Goal: Task Accomplishment & Management: Use online tool/utility

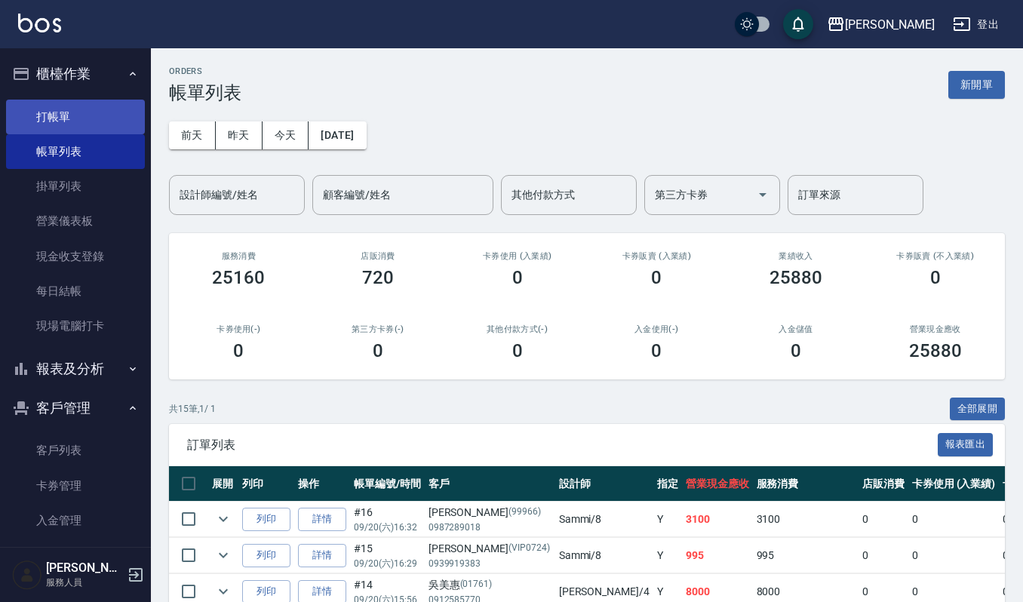
click at [110, 110] on link "打帳單" at bounding box center [75, 117] width 139 height 35
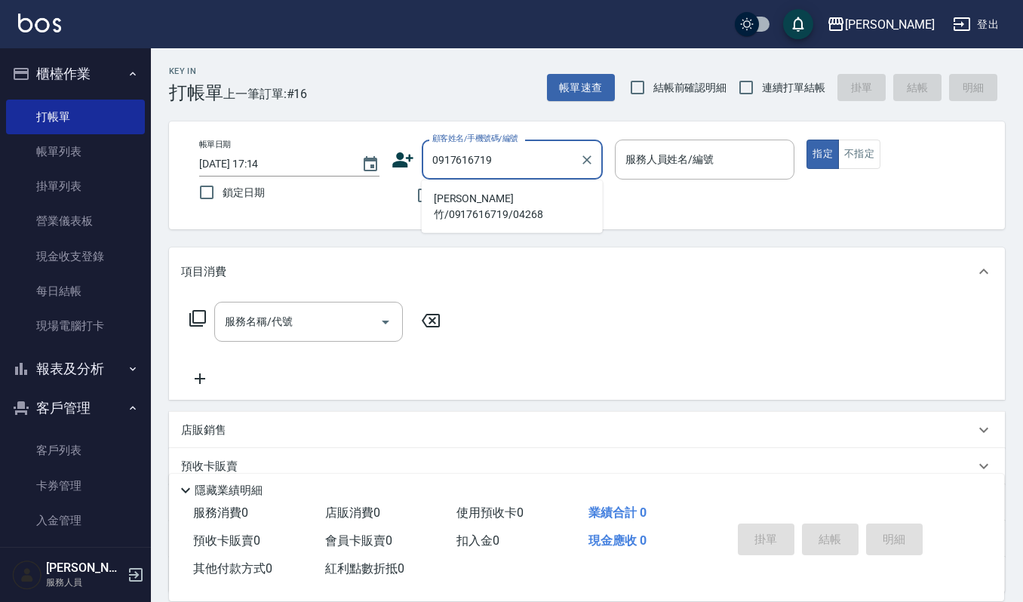
click at [523, 198] on li "[PERSON_NAME]竹/0917616719/04268" at bounding box center [512, 206] width 181 height 41
type input "[PERSON_NAME]竹/0917616719/04268"
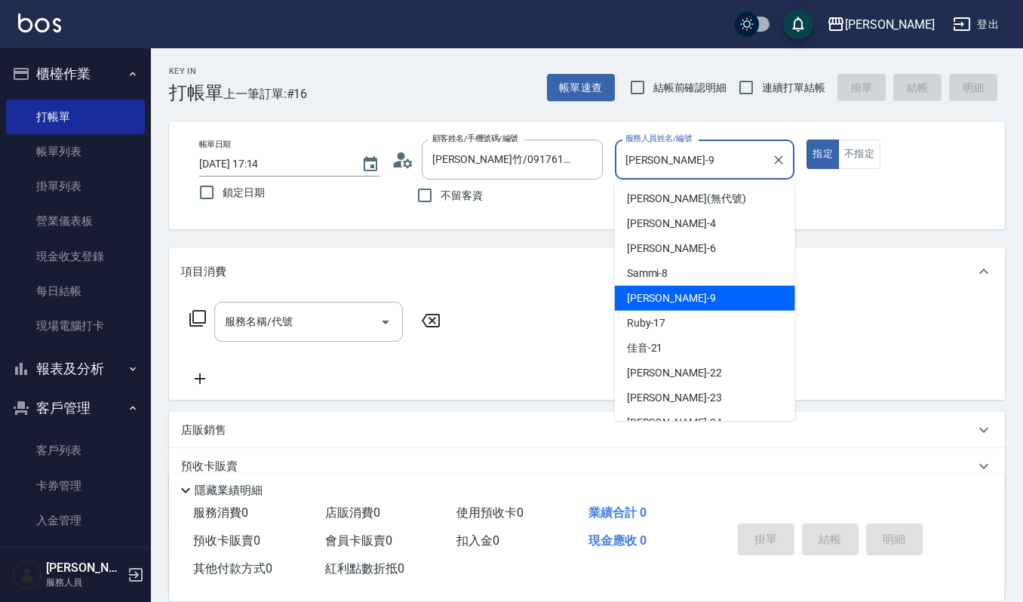
click at [688, 169] on input "[PERSON_NAME]-9" at bounding box center [693, 159] width 144 height 26
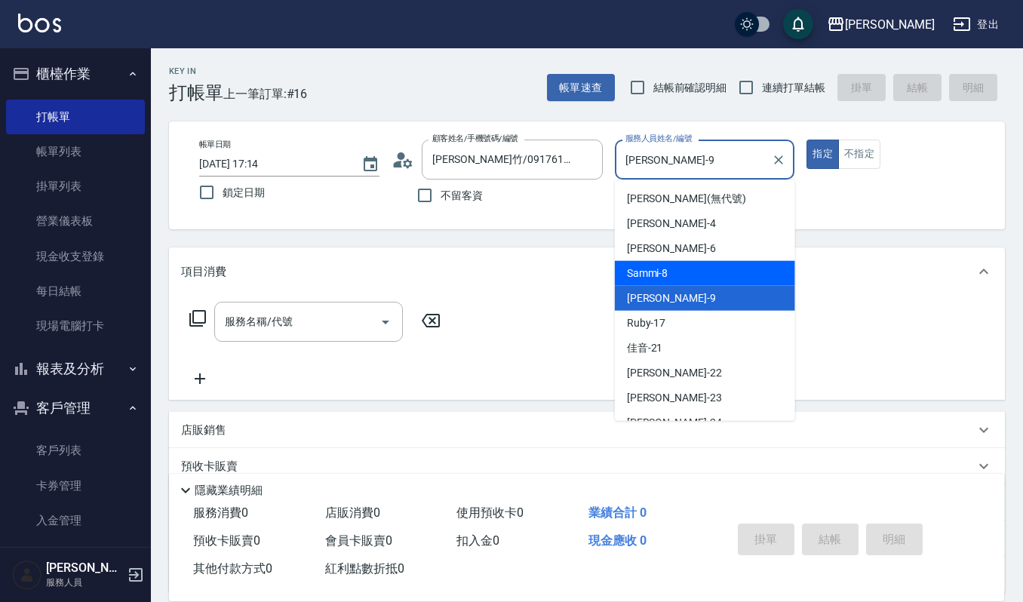
click at [686, 261] on div "Sammi -8" at bounding box center [705, 273] width 180 height 25
type input "Sammi-8"
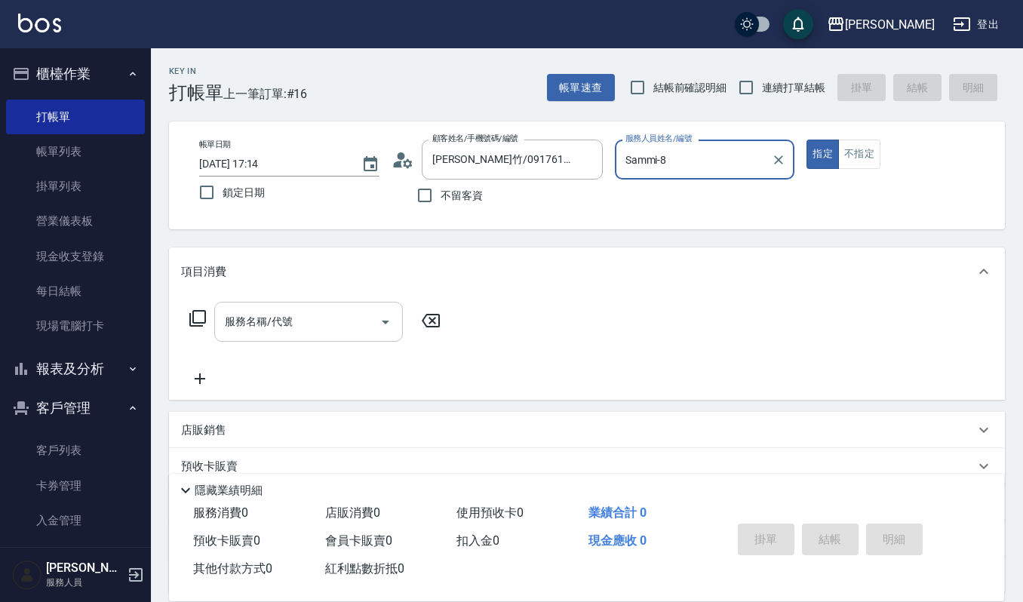
click at [351, 308] on input "服務名稱/代號" at bounding box center [297, 321] width 152 height 26
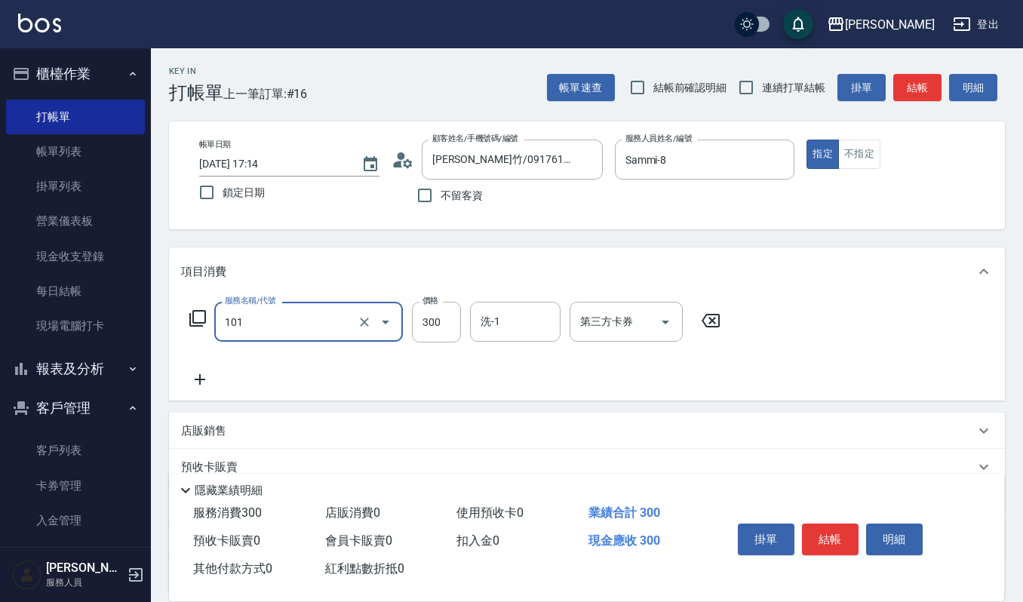
type input "一般洗髮(101)"
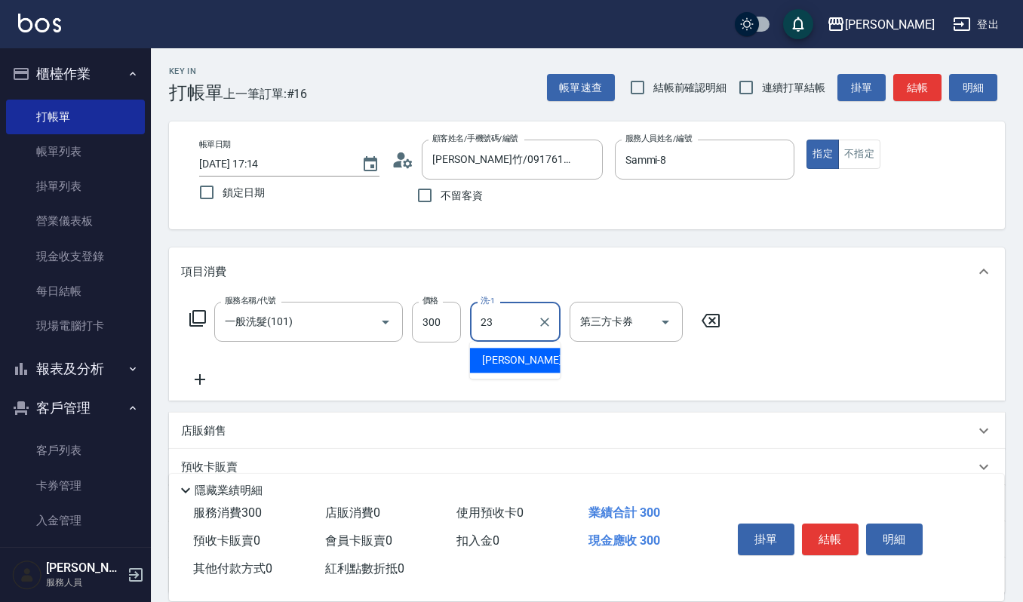
type input "[PERSON_NAME]-23"
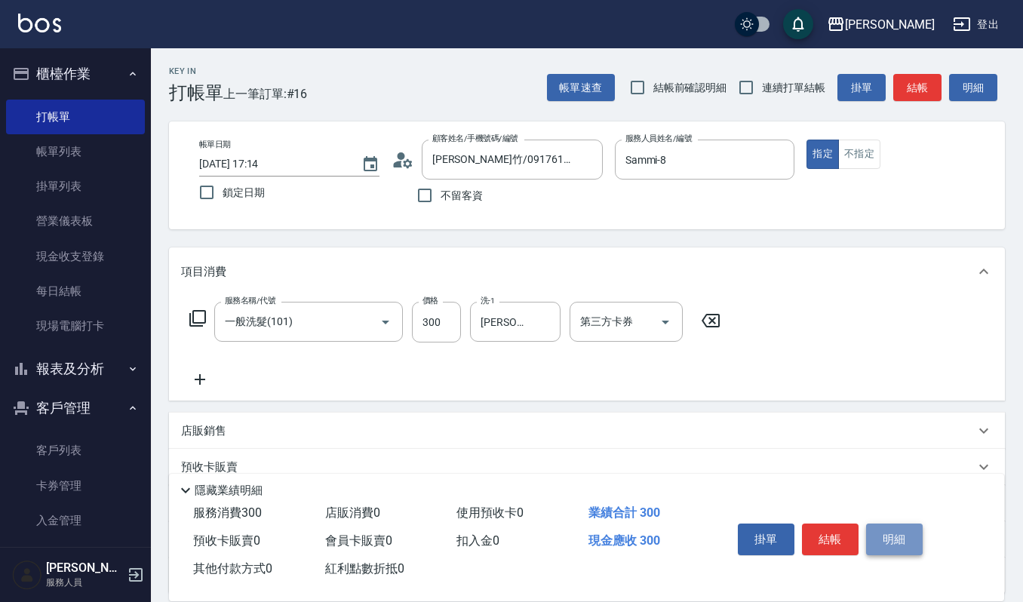
click at [909, 532] on button "明細" at bounding box center [894, 539] width 57 height 32
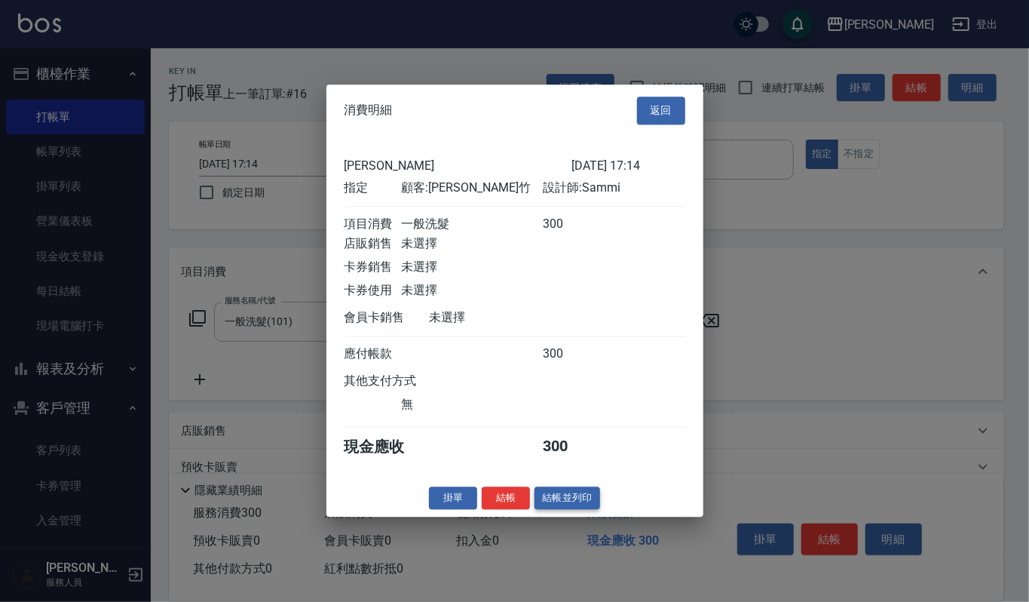
click at [558, 504] on button "結帳並列印" at bounding box center [568, 497] width 66 height 23
